Goal: Feedback & Contribution: Contribute content

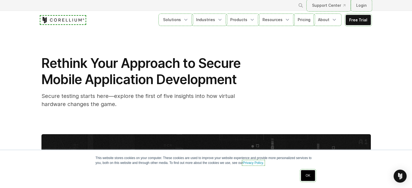
drag, startPoint x: 295, startPoint y: 64, endPoint x: 301, endPoint y: 60, distance: 7.7
click at [295, 64] on div "Rethink Your Approach to Secure Mobile Application Development Secure testing s…" at bounding box center [205, 81] width 329 height 53
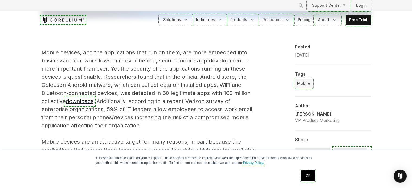
scroll to position [1541, 0]
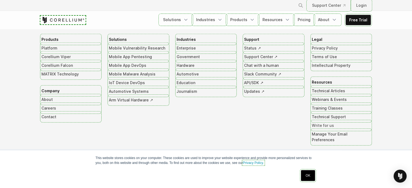
click at [319, 121] on link "Write for us" at bounding box center [341, 125] width 59 height 9
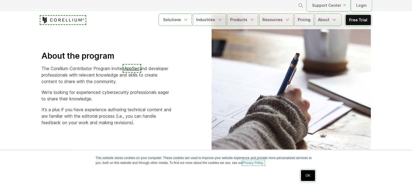
click at [306, 175] on link "OK" at bounding box center [308, 175] width 14 height 11
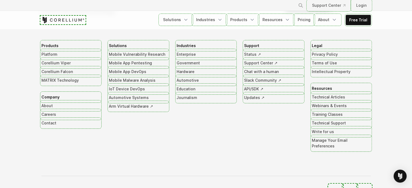
scroll to position [1137, 0]
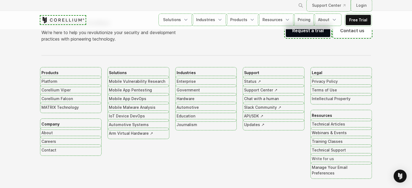
click at [324, 157] on link "Write for us" at bounding box center [341, 159] width 59 height 9
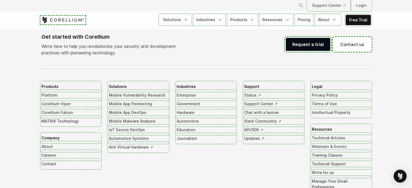
scroll to position [1110, 0]
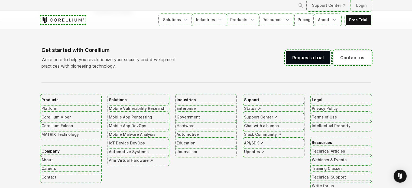
click at [322, 184] on link "Write for us" at bounding box center [341, 186] width 59 height 9
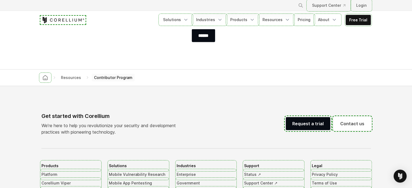
scroll to position [1042, 0]
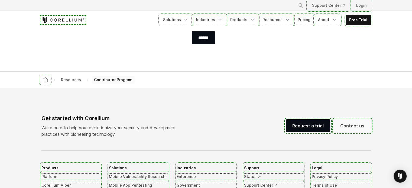
click at [348, 124] on link "Contact us" at bounding box center [352, 125] width 37 height 13
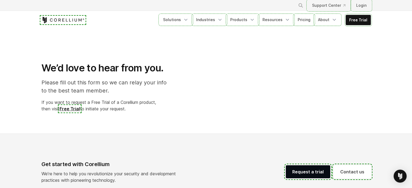
select select "**"
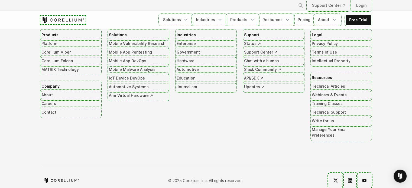
scroll to position [439, 0]
